Goal: Task Accomplishment & Management: Manage account settings

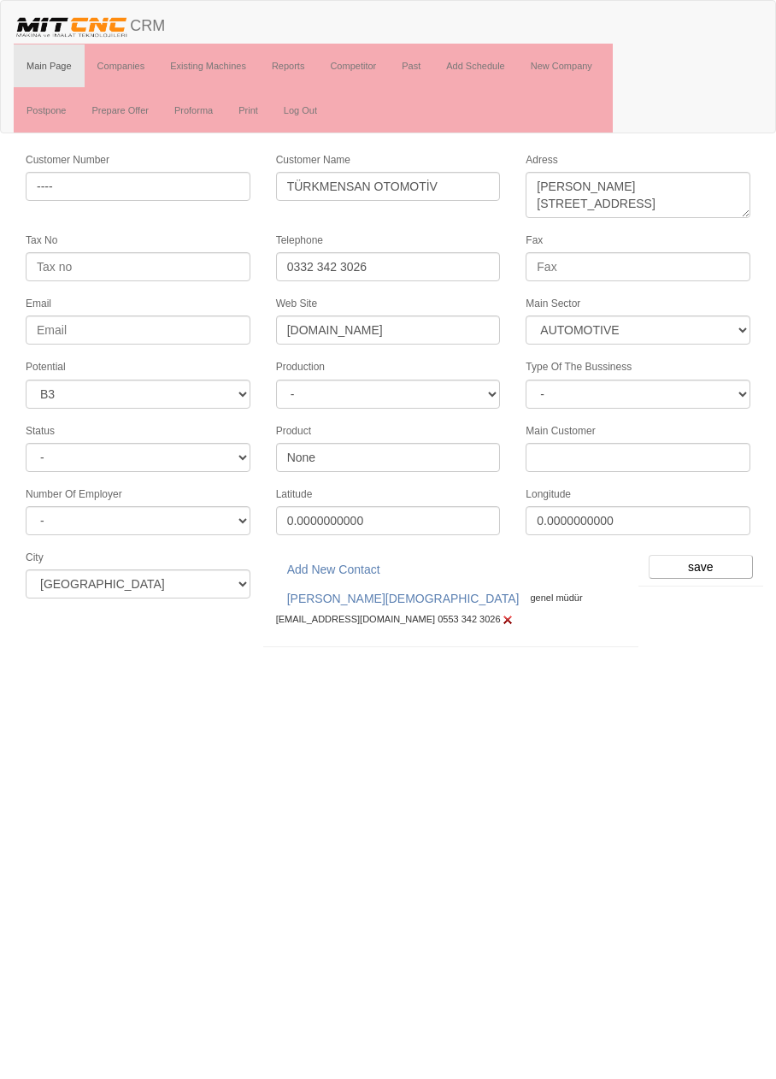
select select "370"
select select "6"
click at [710, 555] on input "save" at bounding box center [701, 567] width 104 height 24
select select "370"
select select "6"
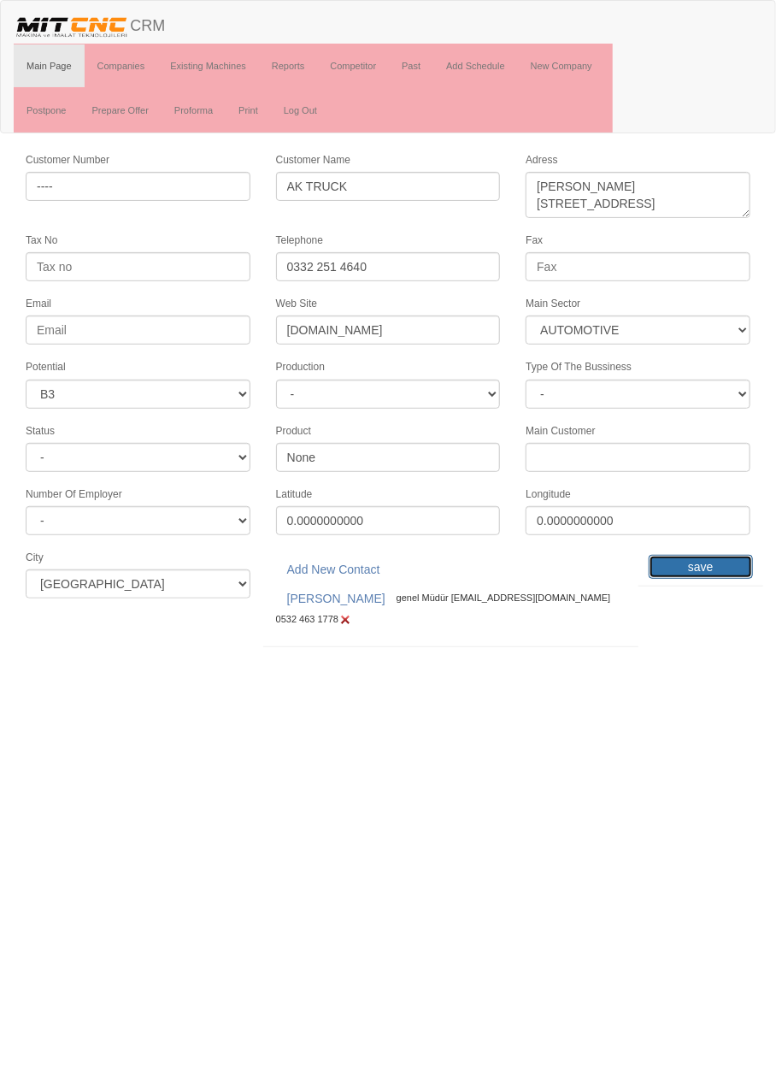
click at [704, 558] on input "save" at bounding box center [701, 567] width 104 height 24
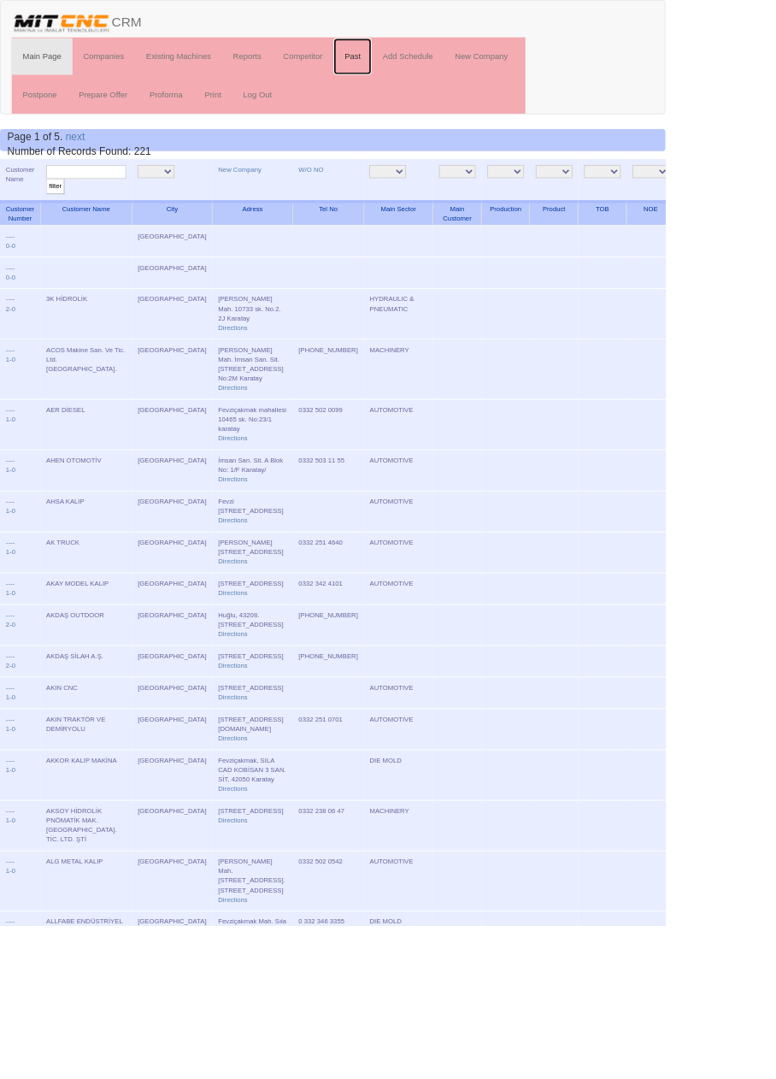
click at [415, 64] on link "Past" at bounding box center [411, 65] width 44 height 43
